Goal: Find specific page/section: Find specific page/section

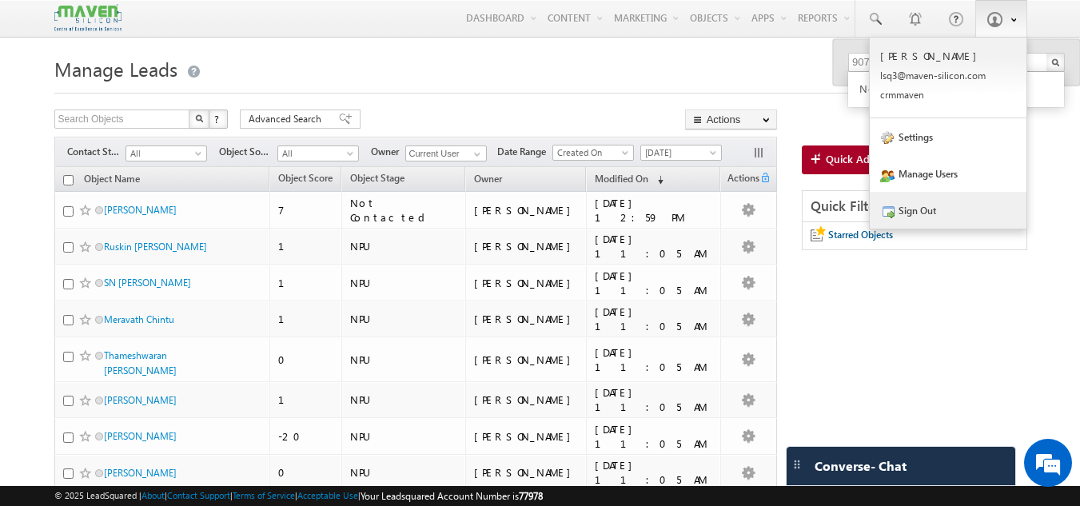
click at [957, 210] on link "Sign Out" at bounding box center [948, 210] width 157 height 37
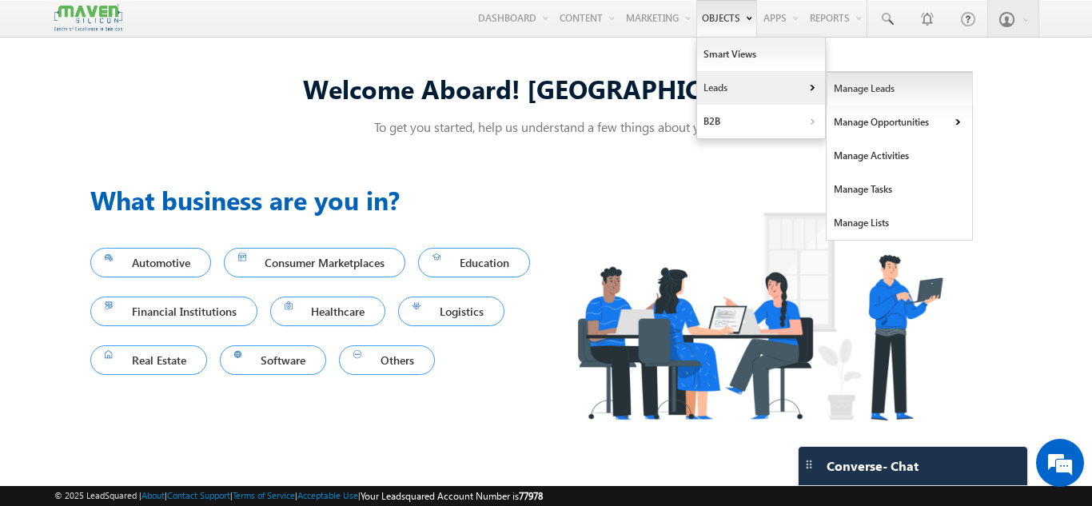
click at [867, 99] on link "Manage Leads" at bounding box center [900, 89] width 146 height 34
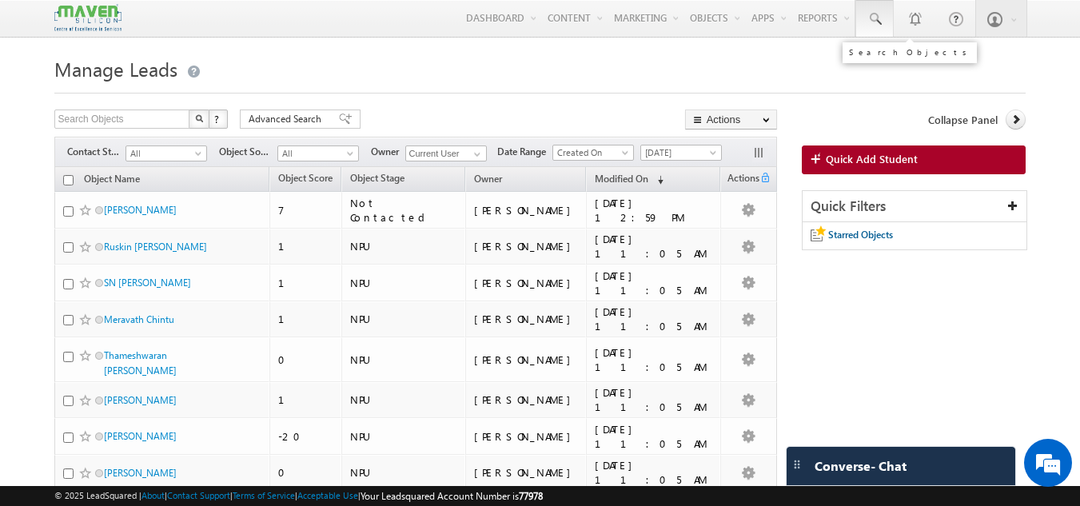
click at [869, 20] on span at bounding box center [875, 19] width 16 height 16
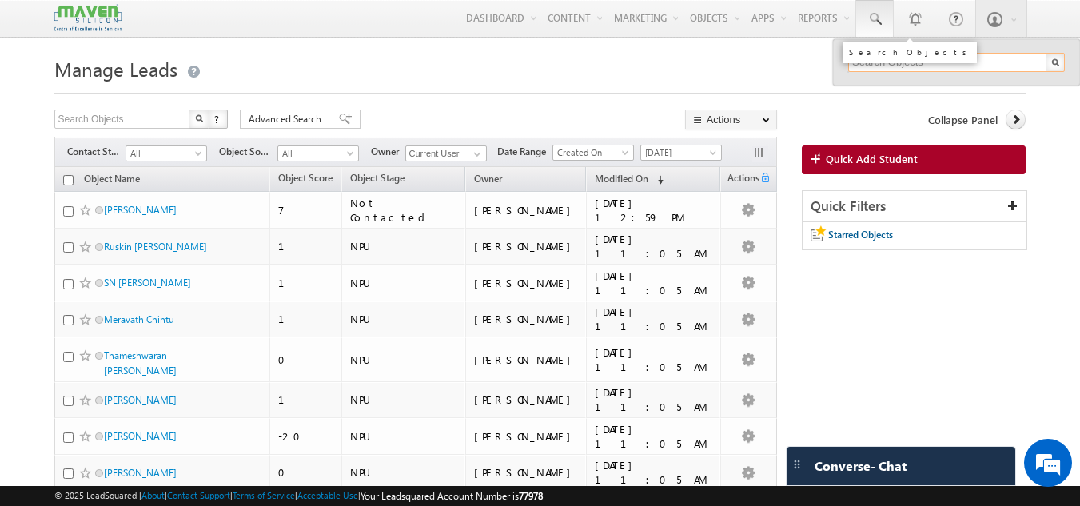
paste input "9693799594"
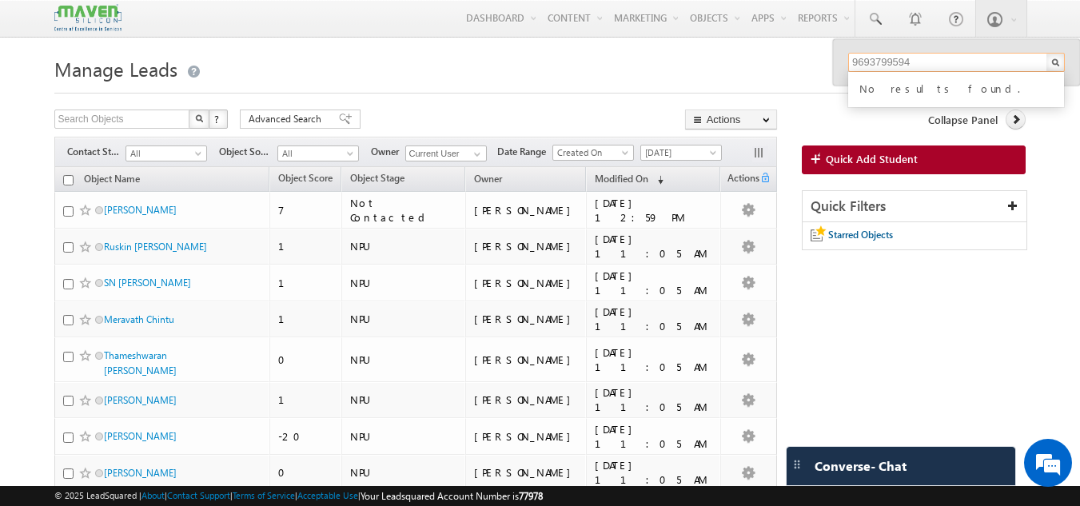
type input "9693799594"
click at [950, 67] on input "9693799594" at bounding box center [956, 62] width 217 height 19
paste input "utsavsinghrajput01@gmail.com"
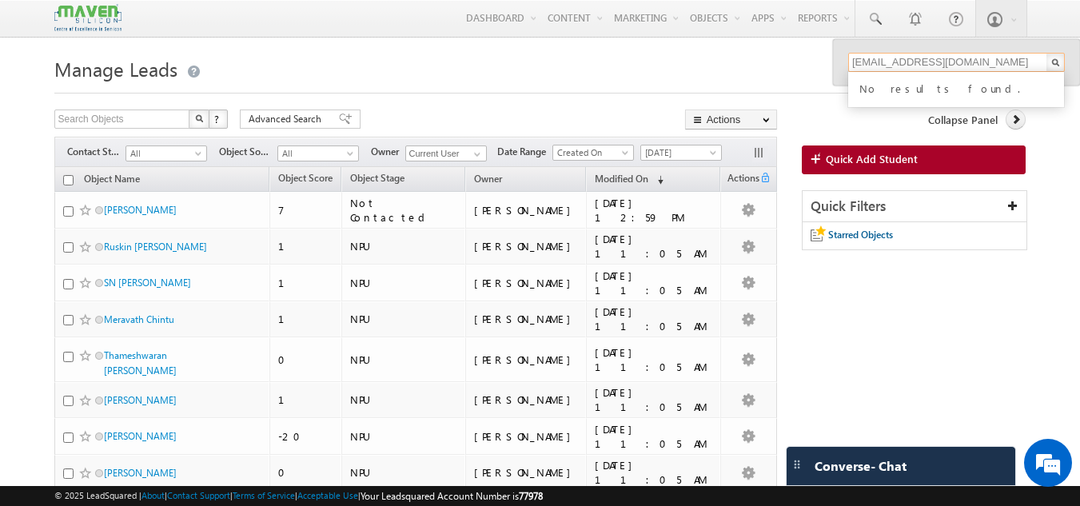
type input "utsavsinghrajput01@gmail.com"
click at [1012, 56] on input "utsavsinghrajput01@gmail.com" at bounding box center [956, 62] width 217 height 19
paste input "8851045259"
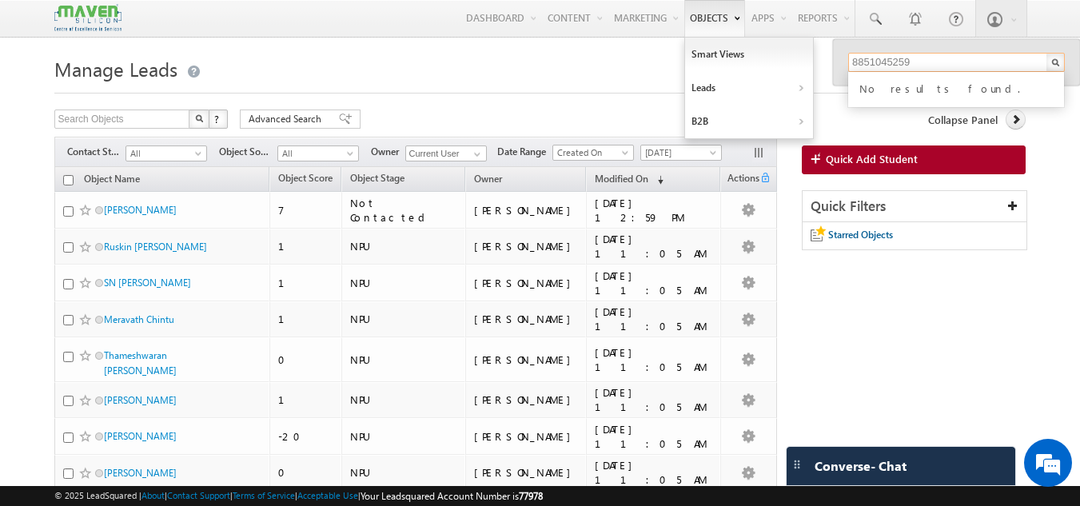
type input "8851045259"
click at [962, 62] on input "8851045259" at bounding box center [956, 62] width 217 height 19
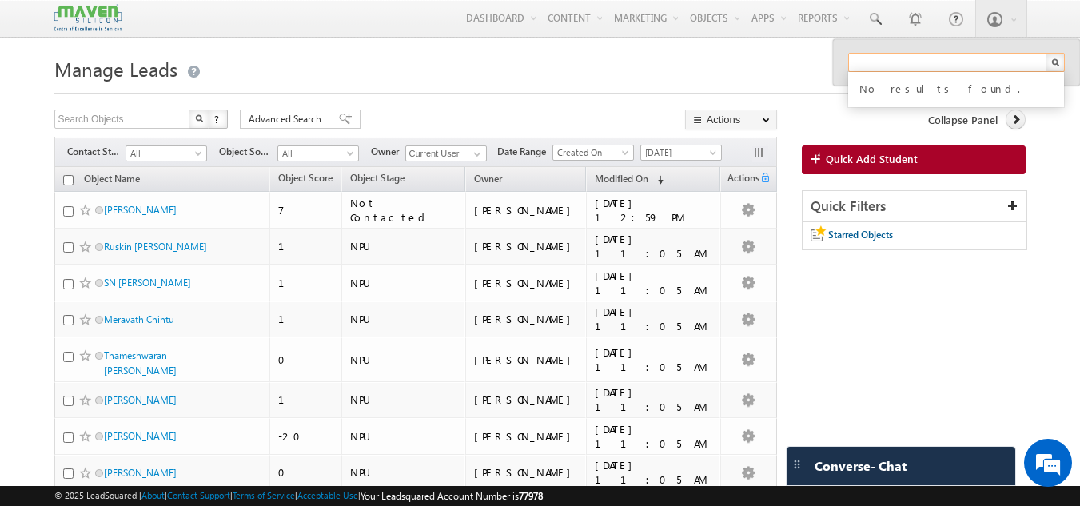
paste input "8792474990"
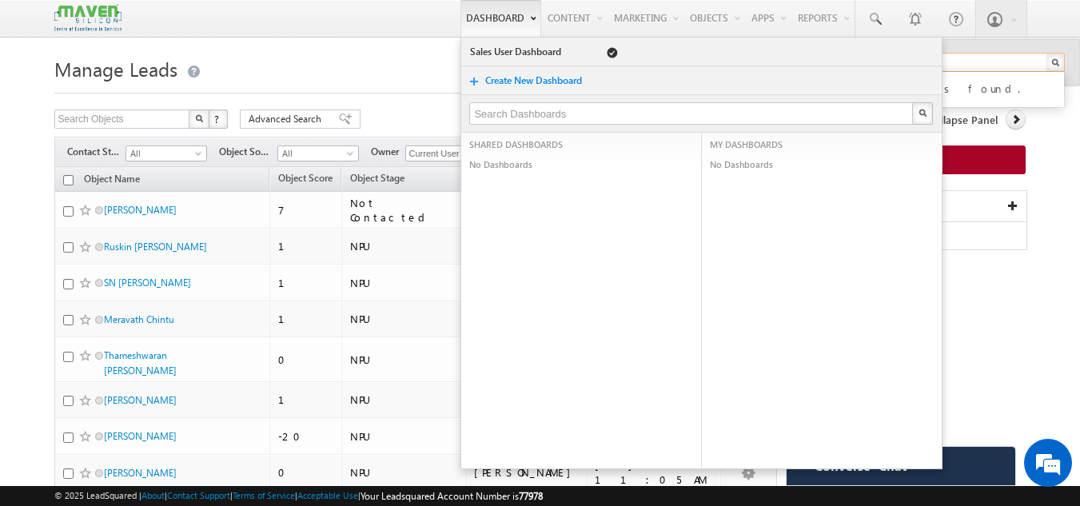
type input "8792474990"
